Goal: Transaction & Acquisition: Book appointment/travel/reservation

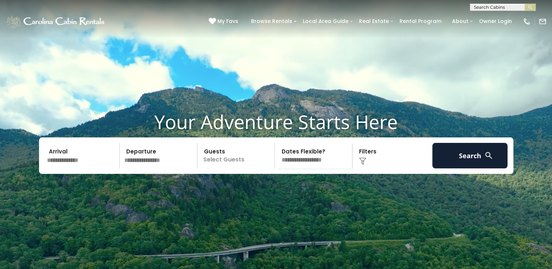
click at [109, 169] on input "text" at bounding box center [83, 156] width 76 height 26
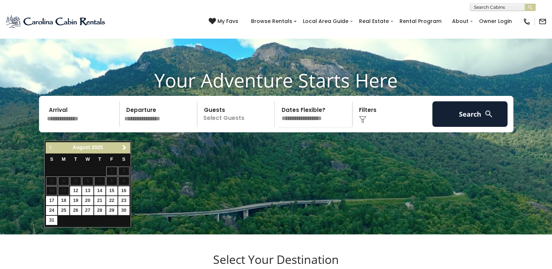
scroll to position [73, 0]
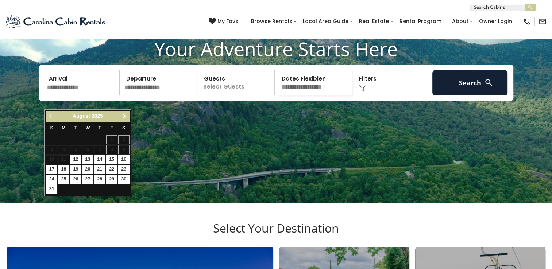
click at [123, 115] on span "Next" at bounding box center [125, 117] width 6 height 6
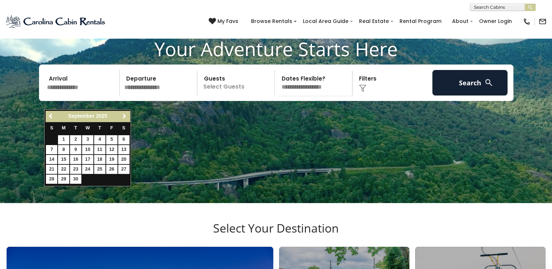
click at [123, 115] on span "Next" at bounding box center [125, 117] width 6 height 6
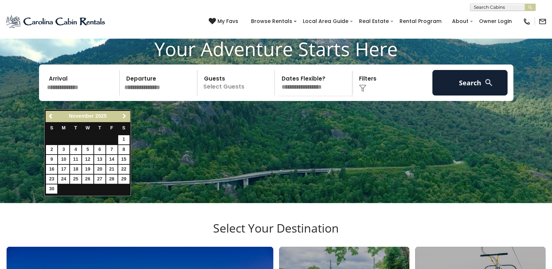
click at [123, 115] on span "Next" at bounding box center [125, 117] width 6 height 6
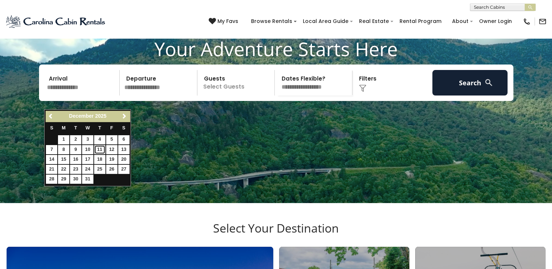
click at [96, 151] on link "11" at bounding box center [99, 149] width 11 height 9
type input "********"
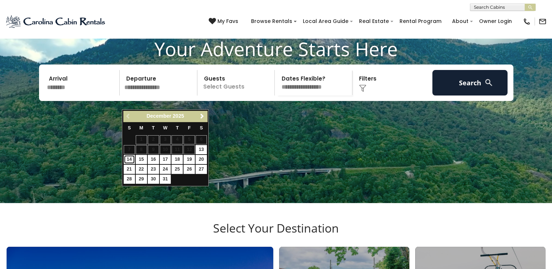
click at [127, 157] on link "14" at bounding box center [129, 159] width 11 height 9
type input "********"
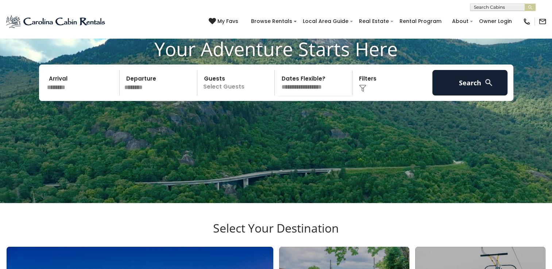
click at [71, 96] on input "********" at bounding box center [83, 83] width 76 height 26
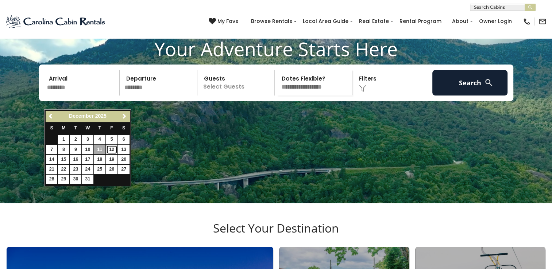
click at [111, 150] on link "12" at bounding box center [111, 149] width 11 height 9
type input "********"
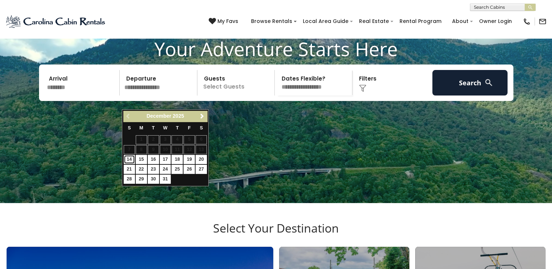
click at [129, 161] on link "14" at bounding box center [129, 159] width 11 height 9
type input "********"
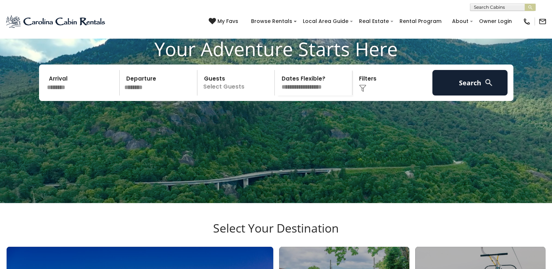
click at [225, 96] on p "Select Guests" at bounding box center [237, 83] width 75 height 26
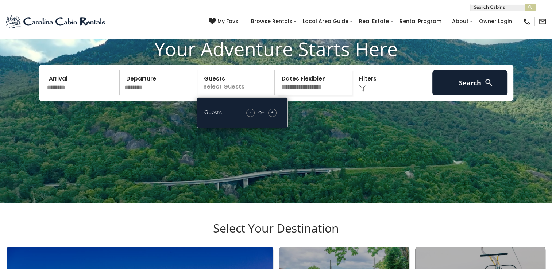
click at [276, 117] on div "+" at bounding box center [272, 113] width 8 height 8
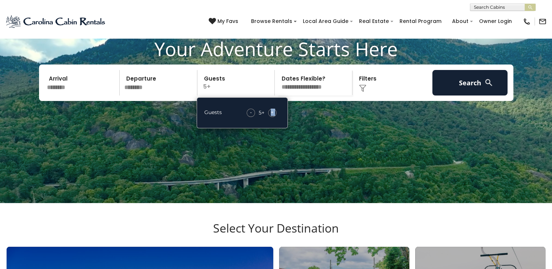
click at [276, 117] on div "+" at bounding box center [272, 113] width 8 height 8
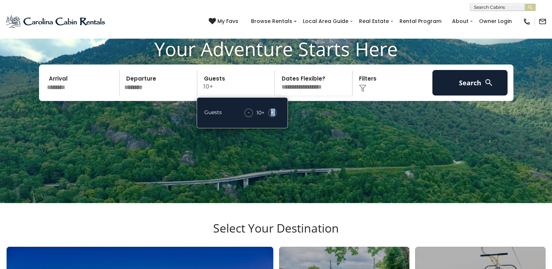
drag, startPoint x: 276, startPoint y: 127, endPoint x: 333, endPoint y: 97, distance: 65.1
click at [333, 96] on select "**********" at bounding box center [314, 83] width 75 height 26
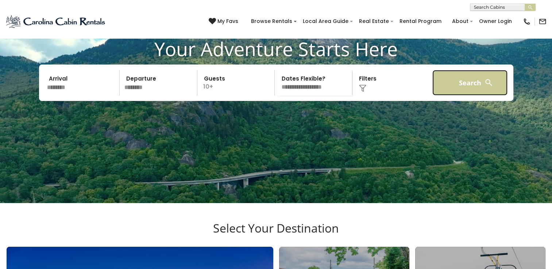
click at [457, 94] on button "Search" at bounding box center [470, 83] width 76 height 26
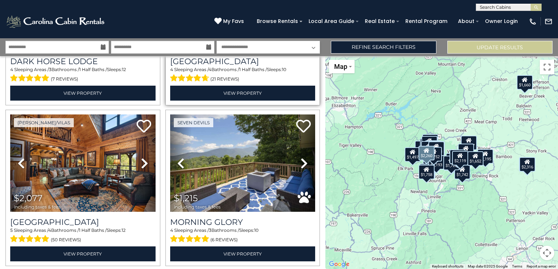
scroll to position [328, 0]
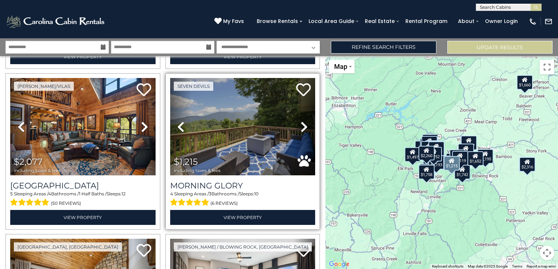
click at [302, 124] on icon at bounding box center [303, 127] width 7 height 12
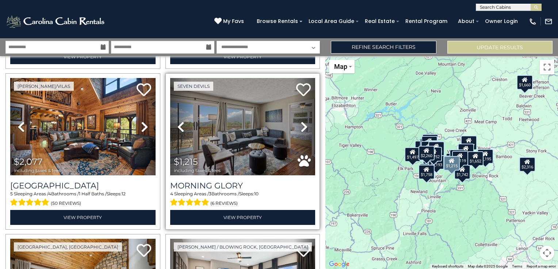
click at [302, 124] on icon at bounding box center [303, 127] width 7 height 12
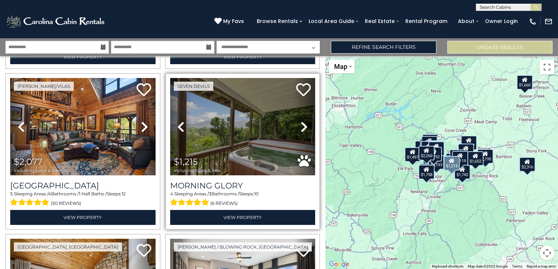
click at [302, 124] on icon at bounding box center [303, 127] width 7 height 12
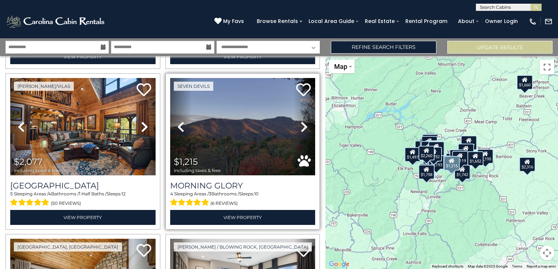
click at [302, 124] on icon at bounding box center [303, 127] width 7 height 12
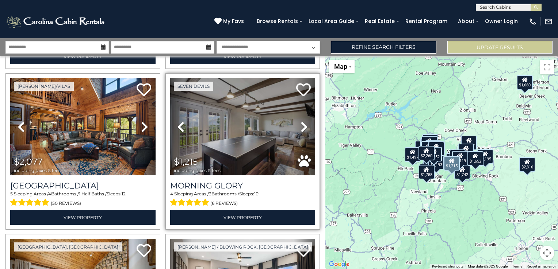
click at [302, 124] on icon at bounding box center [303, 127] width 7 height 12
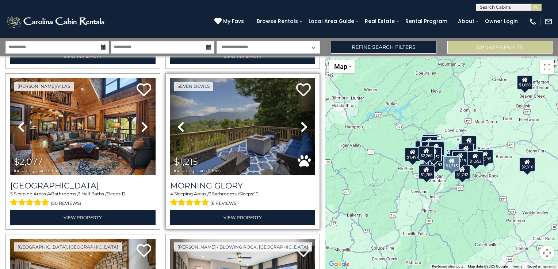
click at [302, 124] on icon at bounding box center [303, 127] width 7 height 12
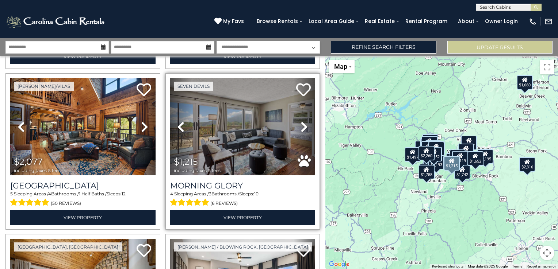
click at [302, 124] on icon at bounding box center [303, 127] width 7 height 12
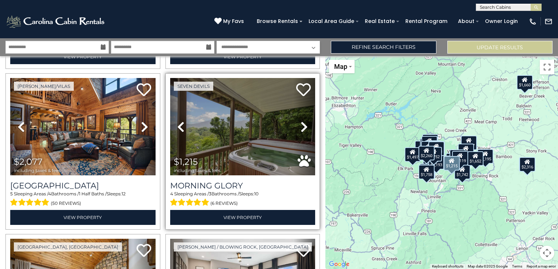
click at [302, 124] on icon at bounding box center [303, 127] width 7 height 12
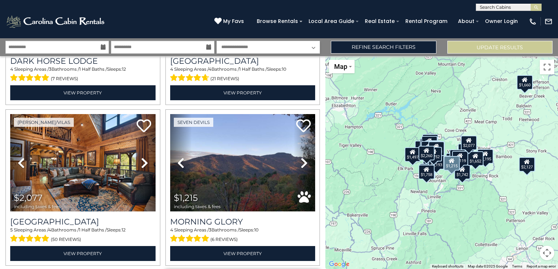
scroll to position [292, 0]
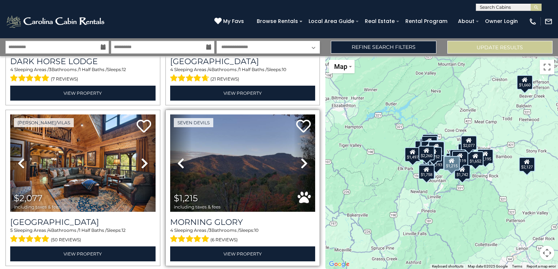
click at [304, 161] on icon at bounding box center [303, 164] width 7 height 12
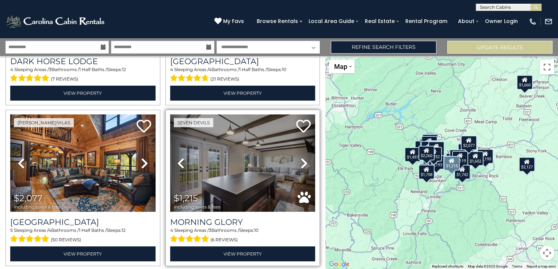
click at [304, 161] on icon at bounding box center [303, 164] width 7 height 12
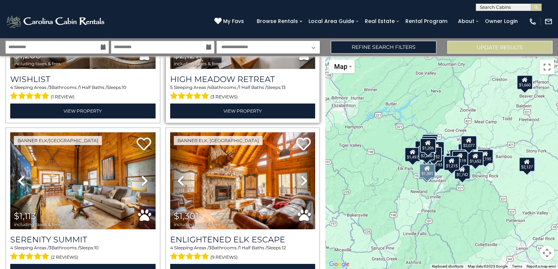
scroll to position [657, 0]
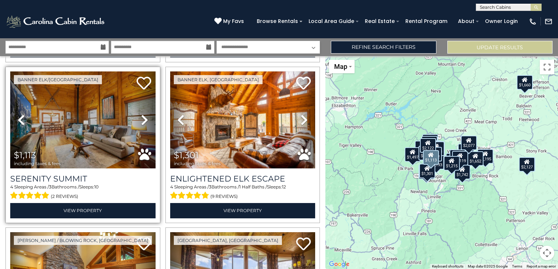
click at [143, 116] on icon at bounding box center [144, 120] width 7 height 12
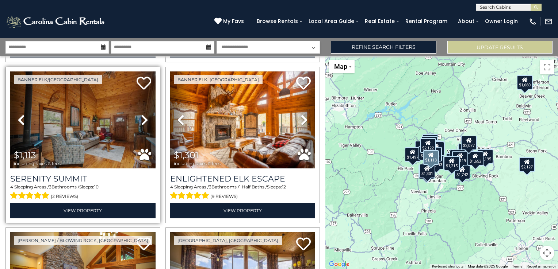
click at [143, 116] on icon at bounding box center [144, 120] width 7 height 12
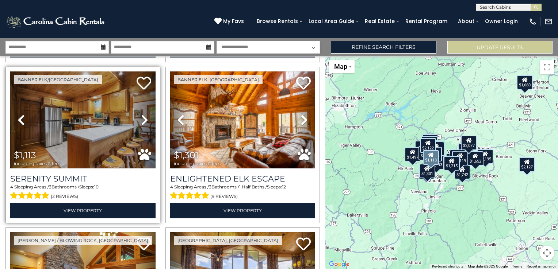
click at [143, 116] on icon at bounding box center [144, 120] width 7 height 12
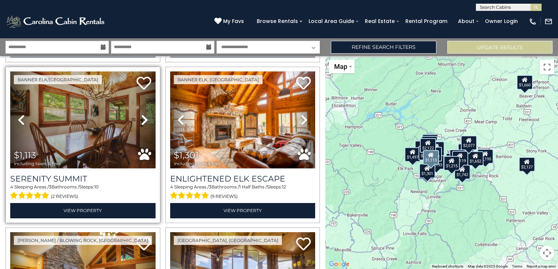
click at [143, 116] on icon at bounding box center [144, 120] width 7 height 12
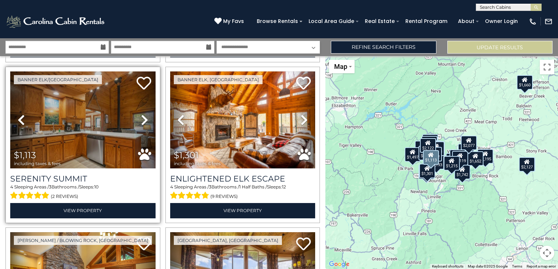
click at [143, 116] on icon at bounding box center [144, 120] width 7 height 12
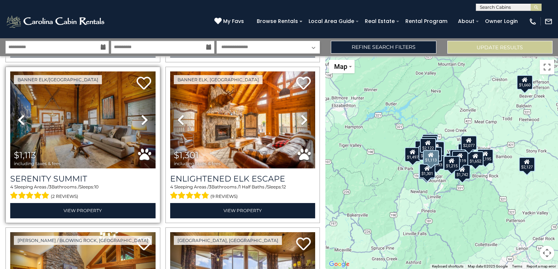
click at [143, 116] on icon at bounding box center [144, 120] width 7 height 12
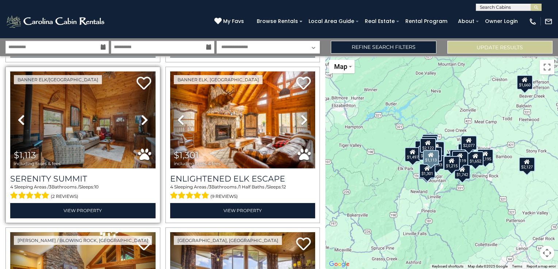
click at [143, 116] on icon at bounding box center [144, 120] width 7 height 12
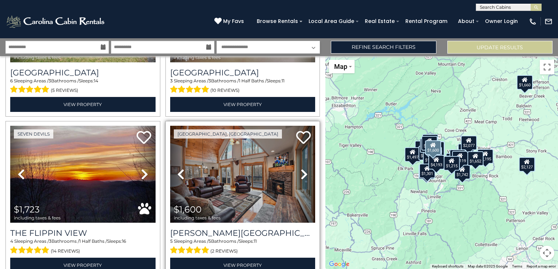
scroll to position [1569, 0]
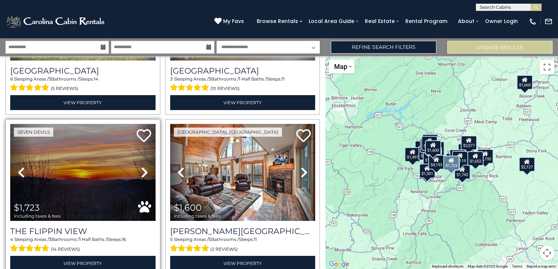
click at [143, 167] on icon at bounding box center [144, 173] width 7 height 12
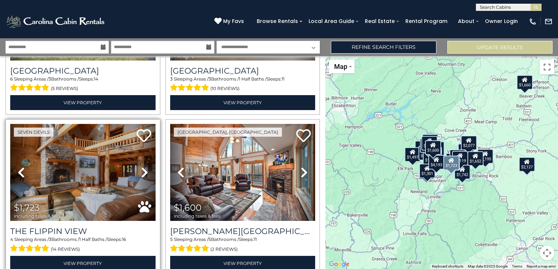
click at [143, 167] on icon at bounding box center [144, 173] width 7 height 12
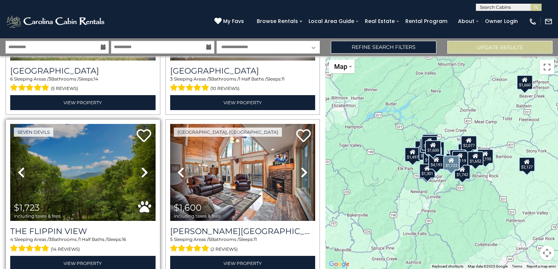
click at [143, 167] on icon at bounding box center [144, 173] width 7 height 12
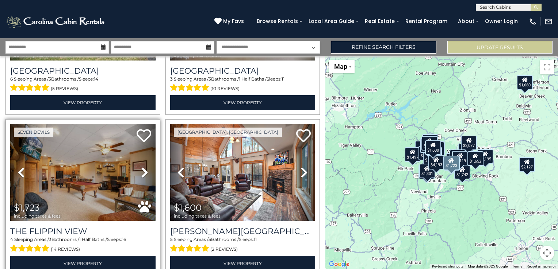
click at [143, 167] on icon at bounding box center [144, 173] width 7 height 12
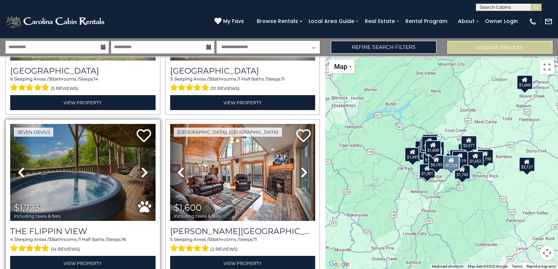
click at [143, 167] on icon at bounding box center [144, 173] width 7 height 12
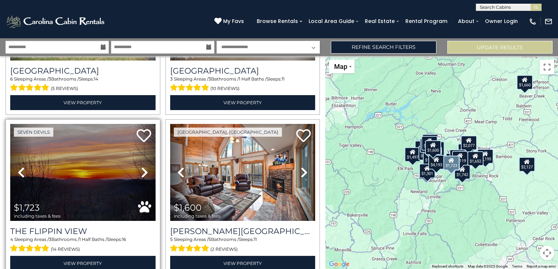
click at [23, 167] on icon at bounding box center [21, 173] width 7 height 12
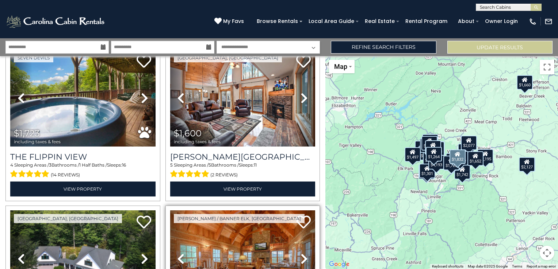
scroll to position [1588, 0]
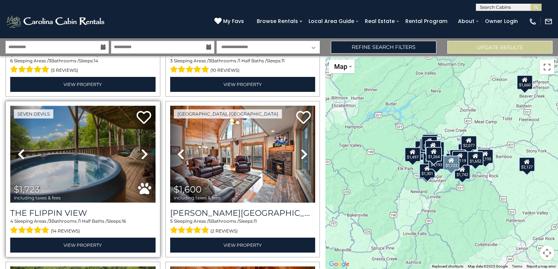
click at [70, 116] on img at bounding box center [82, 154] width 145 height 97
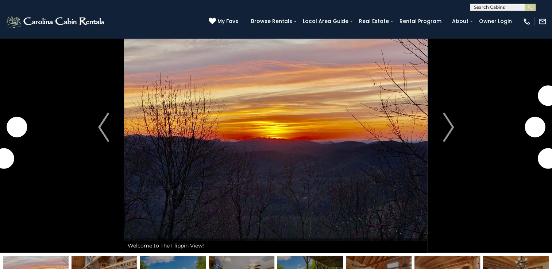
click at [441, 135] on button "Next" at bounding box center [448, 127] width 41 height 252
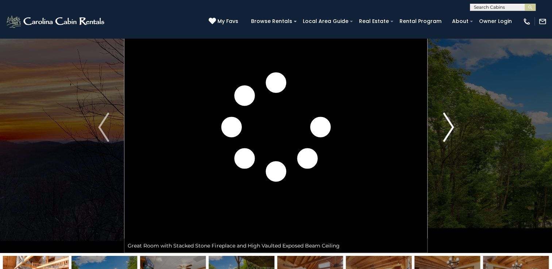
click at [442, 134] on button "Next" at bounding box center [448, 127] width 41 height 252
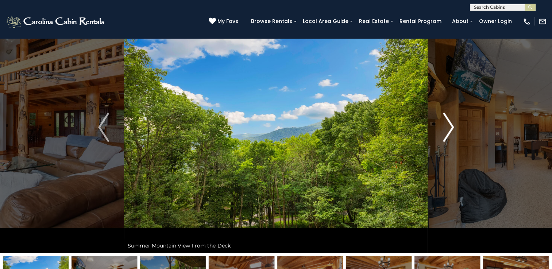
click at [442, 134] on button "Next" at bounding box center [448, 127] width 41 height 252
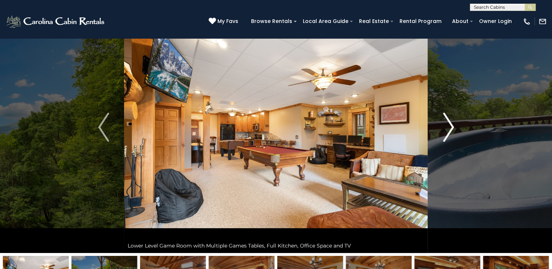
click at [442, 134] on button "Next" at bounding box center [448, 127] width 41 height 252
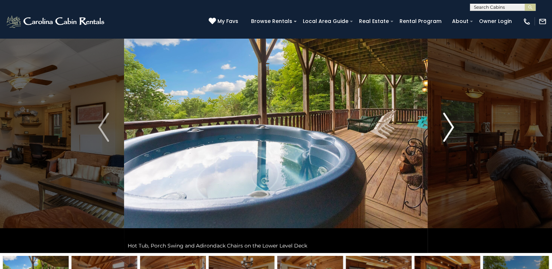
click at [442, 134] on button "Next" at bounding box center [448, 127] width 41 height 252
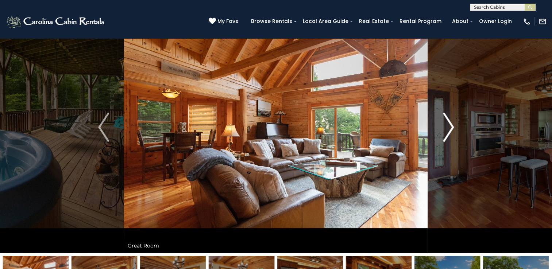
click at [442, 134] on button "Next" at bounding box center [448, 127] width 41 height 252
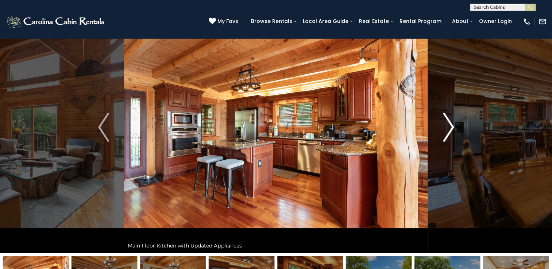
click at [442, 134] on button "Next" at bounding box center [448, 127] width 41 height 252
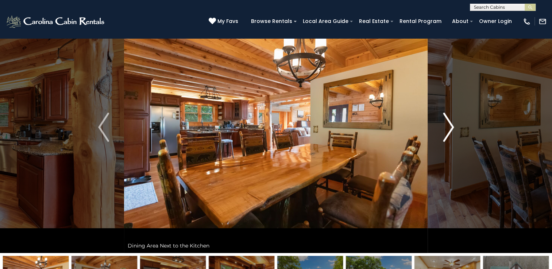
click at [442, 134] on button "Next" at bounding box center [448, 127] width 41 height 252
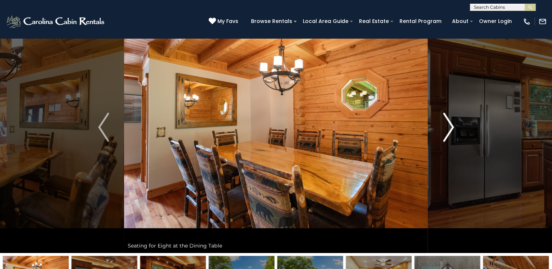
click at [442, 134] on button "Next" at bounding box center [448, 127] width 41 height 252
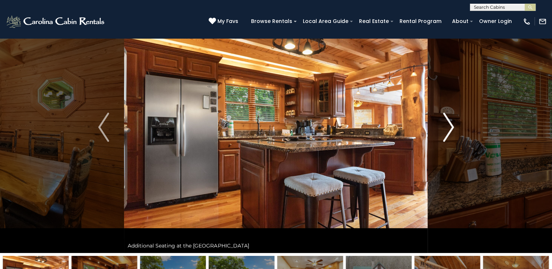
click at [442, 134] on button "Next" at bounding box center [448, 127] width 41 height 252
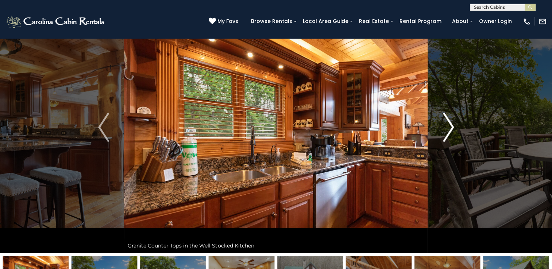
click at [442, 134] on button "Next" at bounding box center [448, 127] width 41 height 252
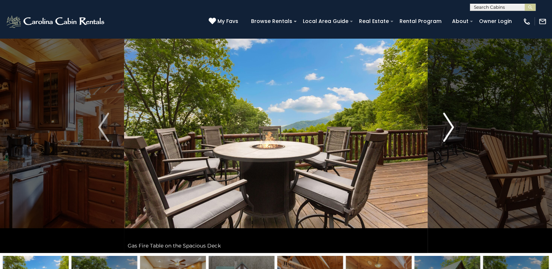
click at [442, 134] on button "Next" at bounding box center [448, 127] width 41 height 252
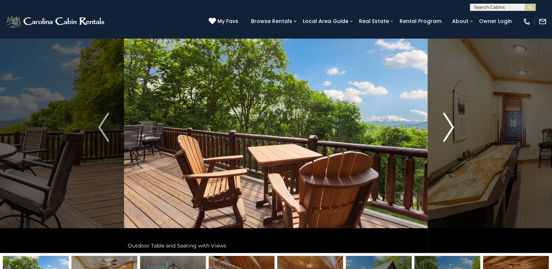
click at [442, 134] on button "Next" at bounding box center [448, 127] width 41 height 252
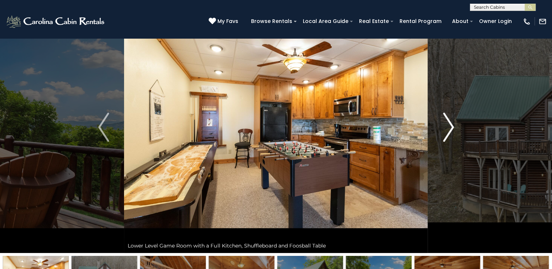
click at [442, 134] on button "Next" at bounding box center [448, 127] width 41 height 252
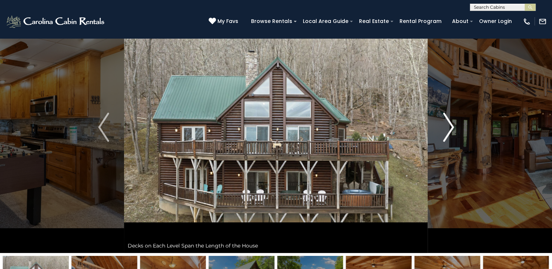
click at [450, 139] on img "Next" at bounding box center [448, 127] width 11 height 29
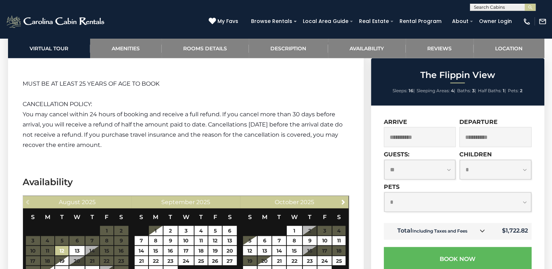
scroll to position [1533, 0]
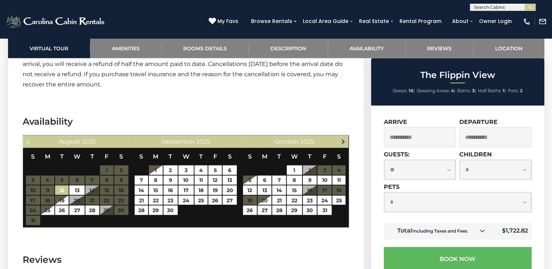
click at [344, 139] on span "Next" at bounding box center [344, 142] width 6 height 6
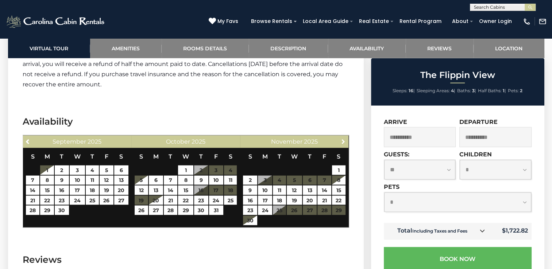
click at [344, 139] on span "Next" at bounding box center [344, 142] width 6 height 6
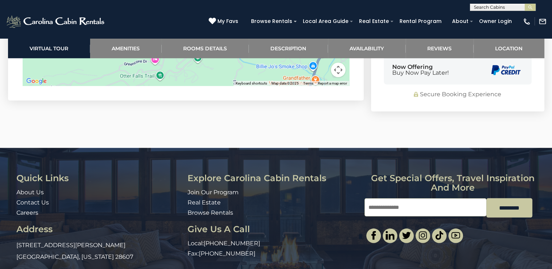
scroll to position [2054, 0]
